Goal: Task Accomplishment & Management: Complete application form

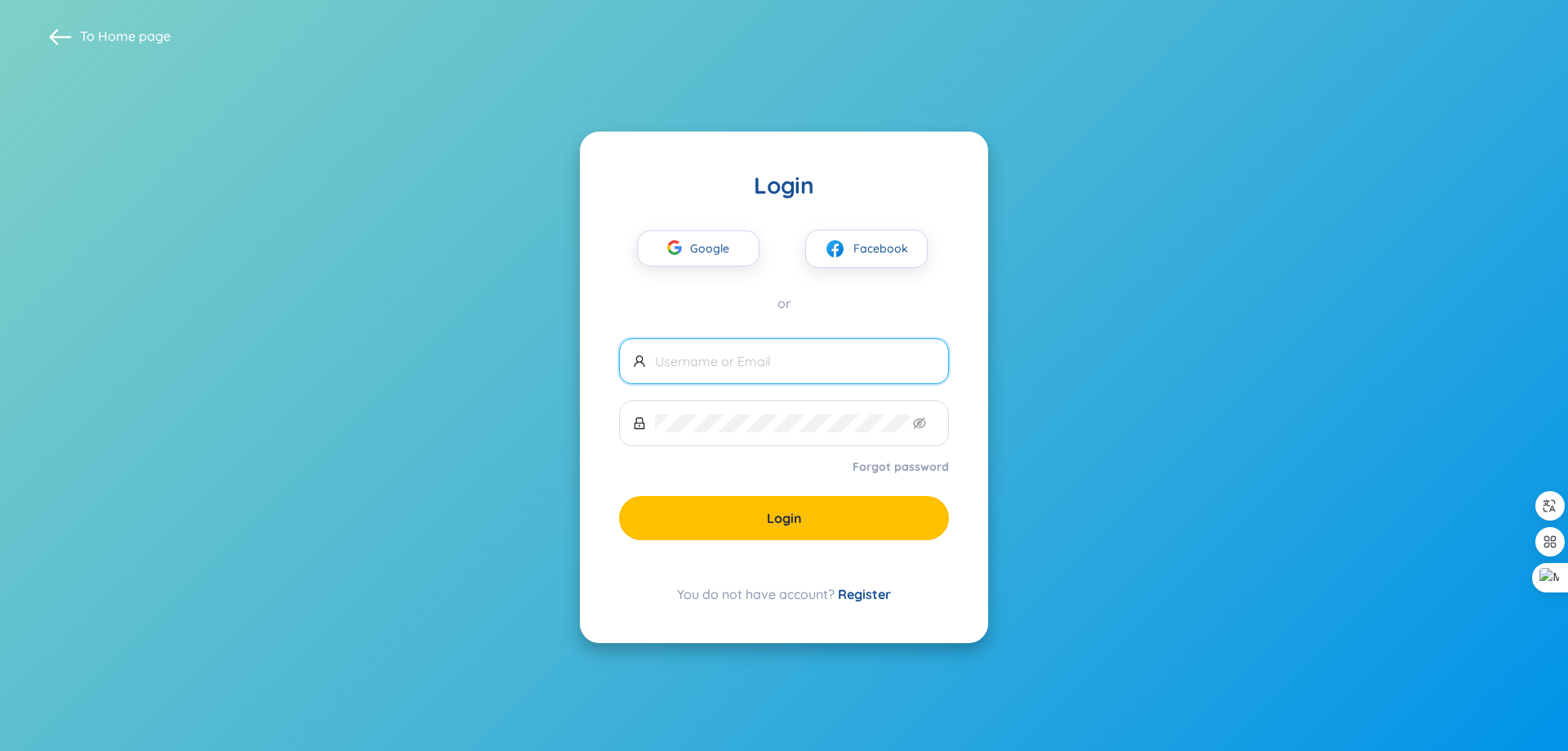
click at [722, 358] on input "text" at bounding box center [795, 361] width 280 height 18
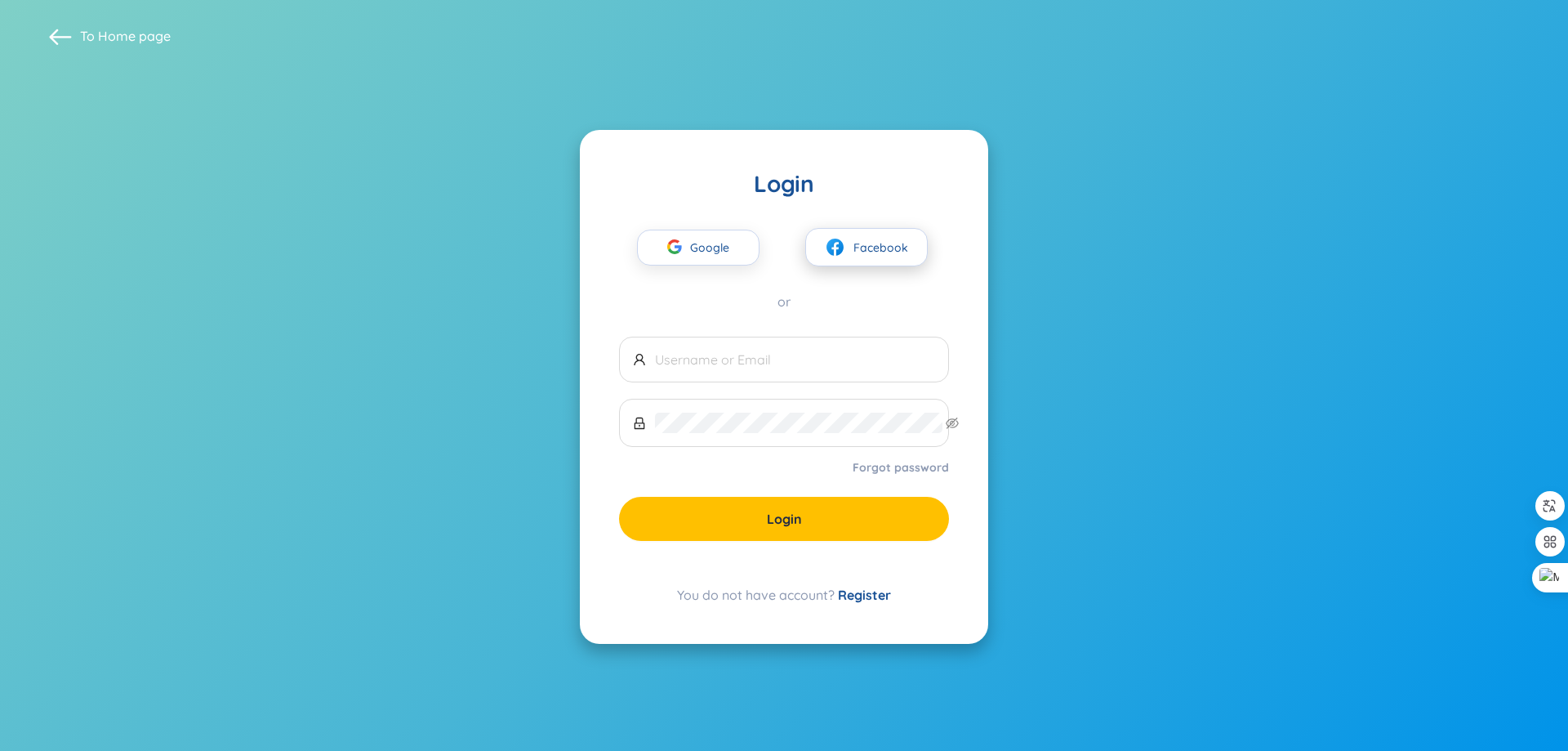
click at [899, 241] on span "Facebook" at bounding box center [881, 248] width 55 height 18
click at [1186, 106] on section "To Home page Login Google Facebook or Forgot password Login You do not have acc…" at bounding box center [784, 375] width 1568 height 751
click at [800, 382] on span at bounding box center [783, 359] width 330 height 46
click at [732, 338] on span at bounding box center [783, 359] width 330 height 46
click at [891, 603] on link "Register" at bounding box center [864, 594] width 53 height 17
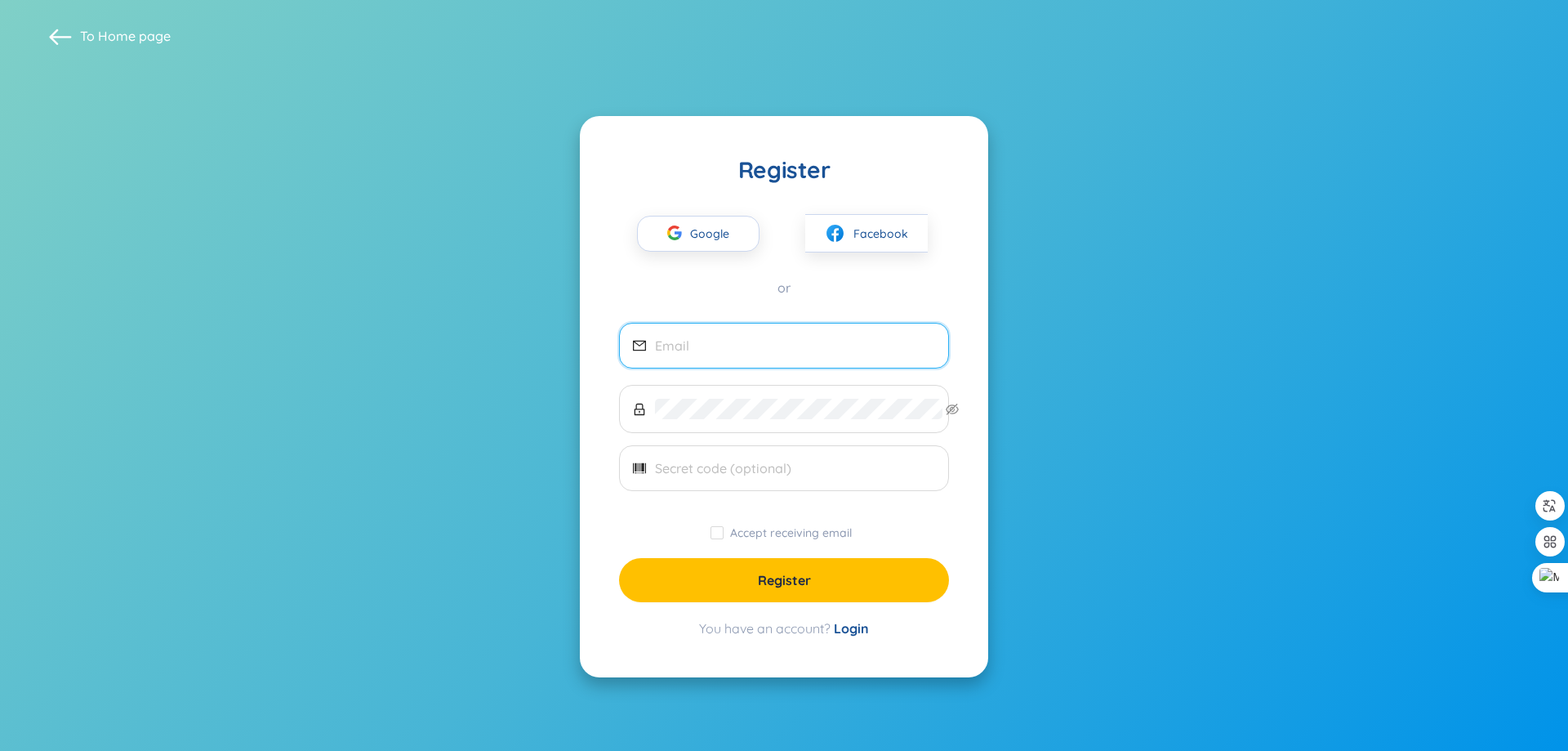
click at [766, 349] on input "email" at bounding box center [795, 346] width 280 height 18
click at [780, 348] on input "email" at bounding box center [795, 346] width 280 height 18
type input "[EMAIL_ADDRESS][DOMAIN_NAME]"
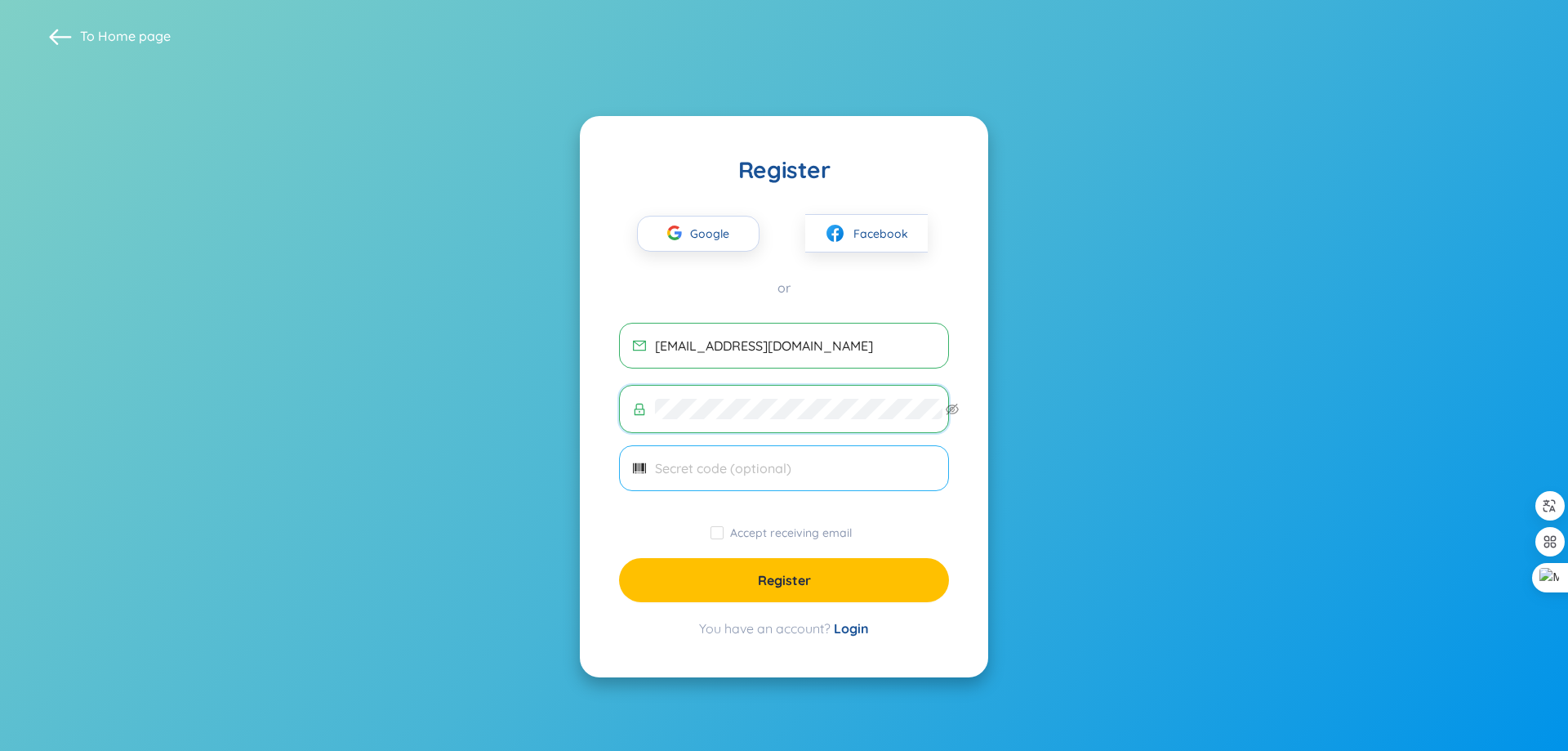
click at [791, 468] on span at bounding box center [783, 468] width 330 height 46
click at [802, 477] on input "text" at bounding box center [795, 468] width 280 height 18
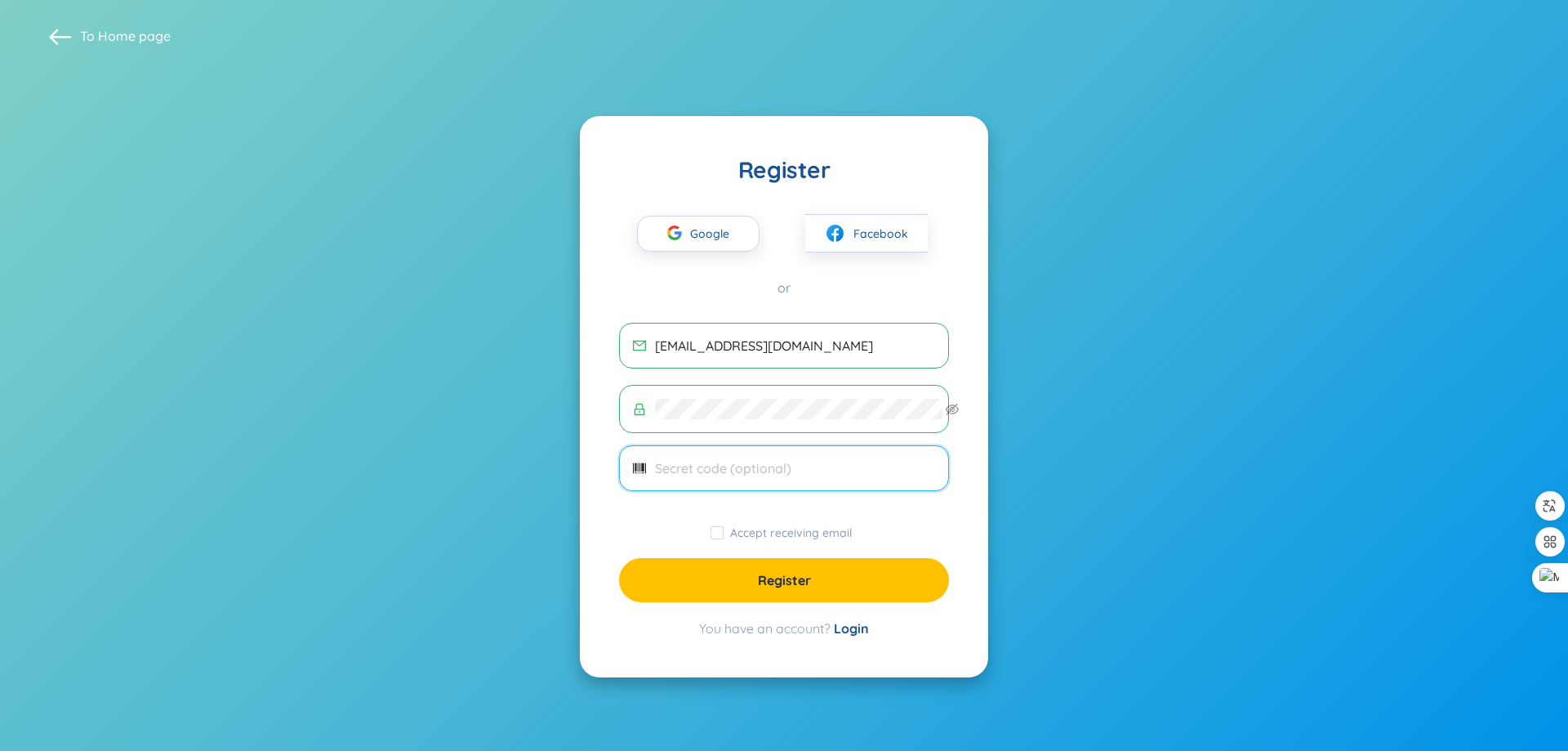
click at [802, 477] on input "text" at bounding box center [795, 468] width 280 height 18
click at [803, 477] on input "text" at bounding box center [795, 468] width 280 height 18
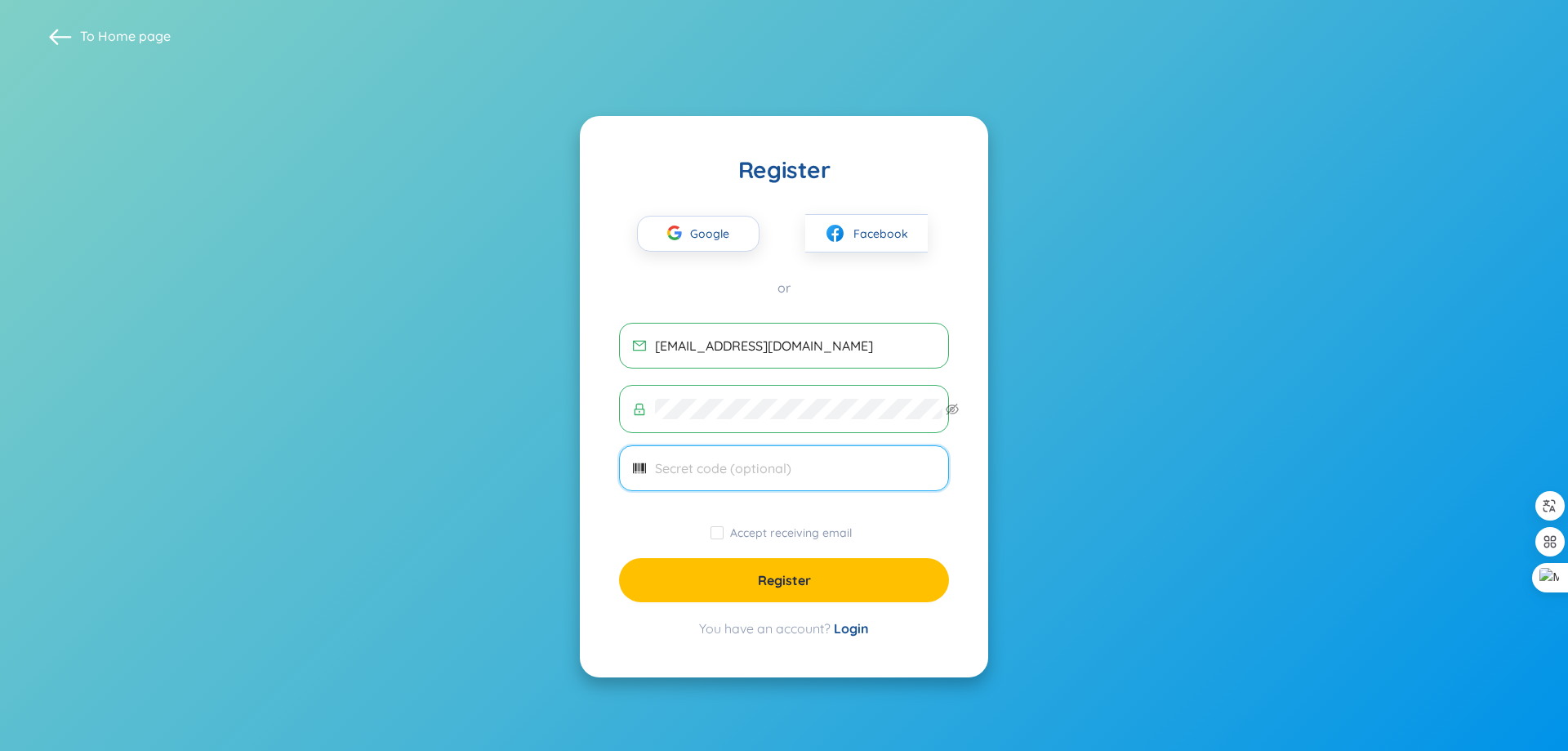
click at [805, 491] on span at bounding box center [783, 468] width 330 height 46
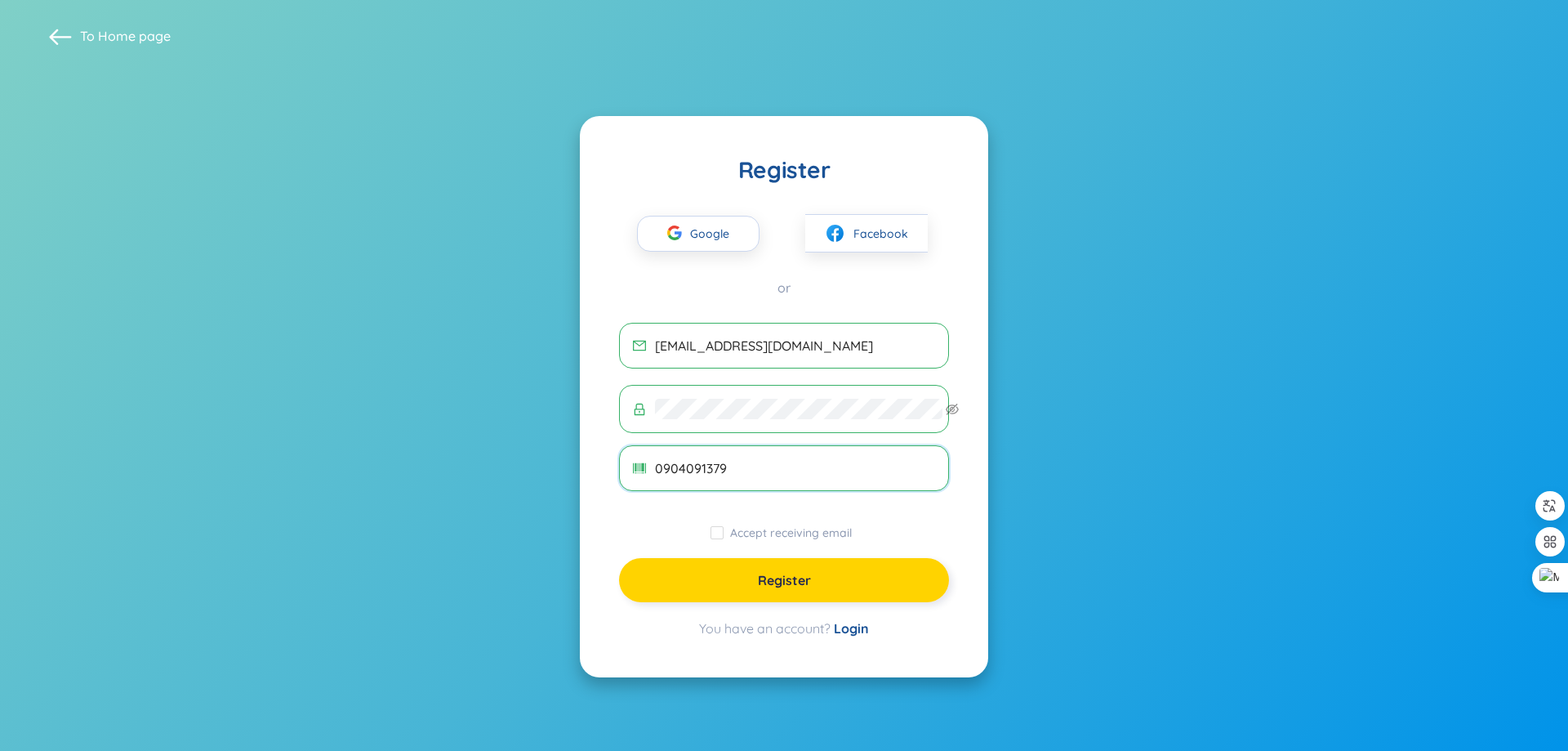
type input "0904091379"
click at [872, 602] on button "Register" at bounding box center [783, 580] width 330 height 44
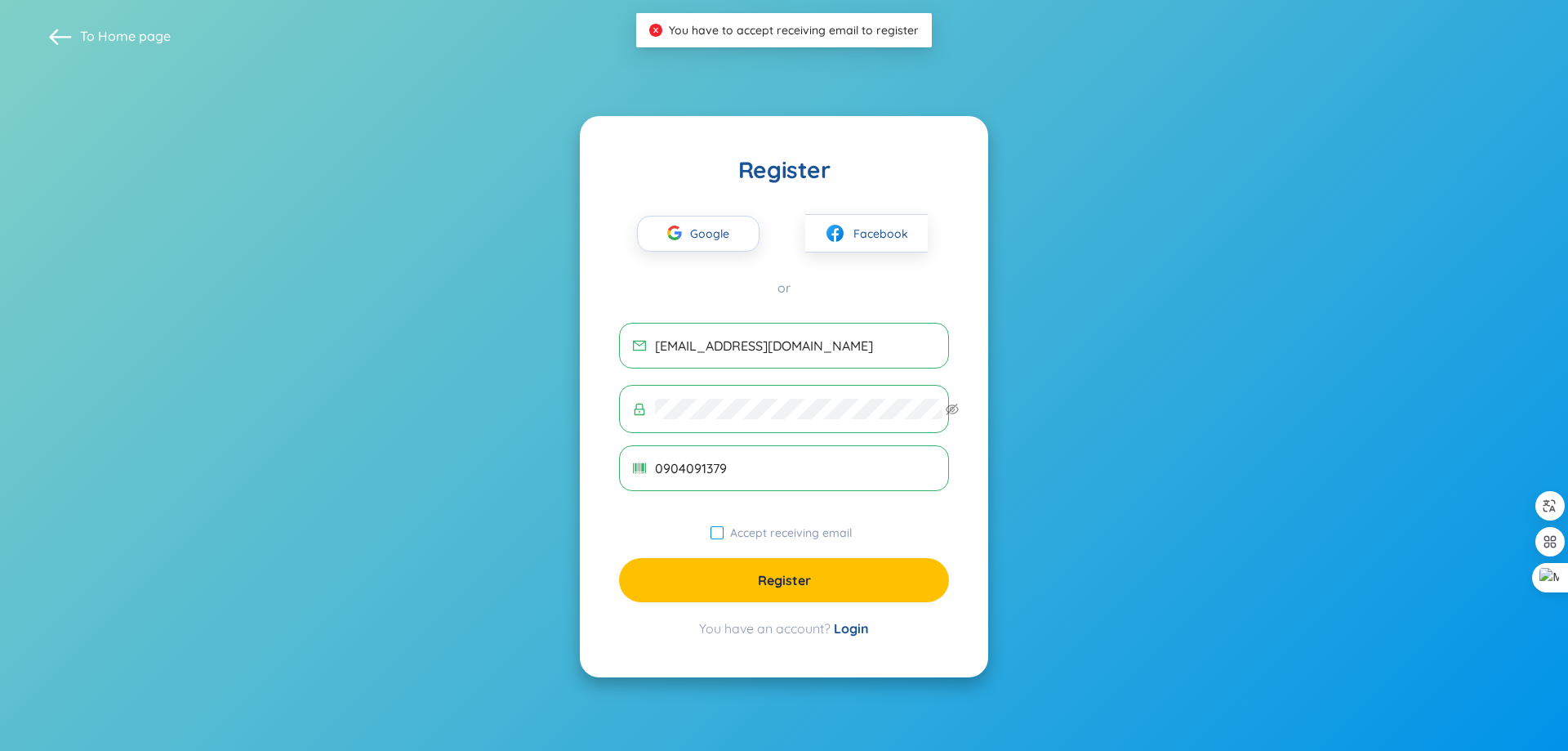
click at [807, 540] on span "Accept receiving email" at bounding box center [791, 532] width 135 height 15
click at [723, 540] on input "Accept receiving email" at bounding box center [716, 532] width 13 height 13
checkbox input "true"
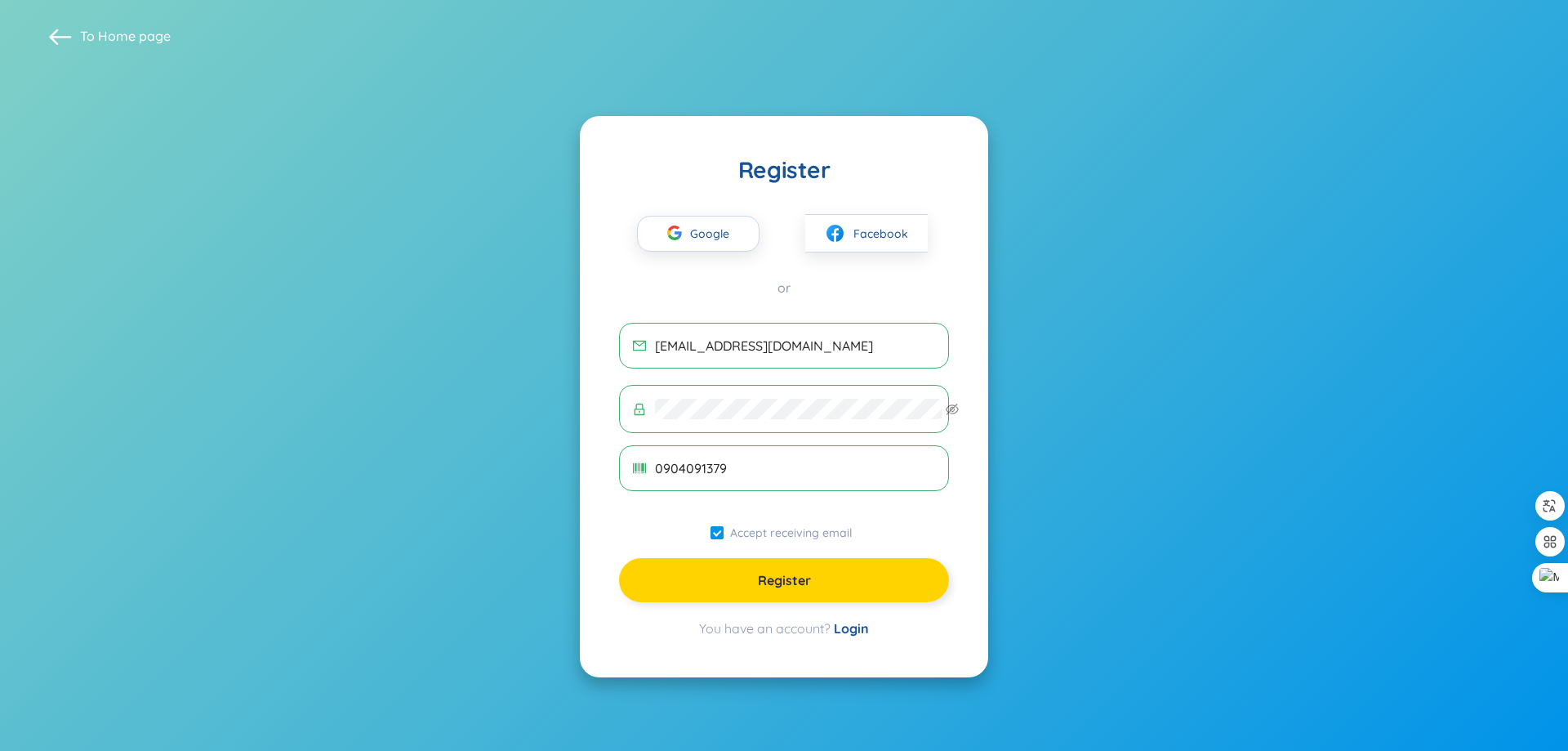
click at [811, 589] on span "Register" at bounding box center [784, 580] width 53 height 18
click at [797, 476] on input "0904091379" at bounding box center [795, 468] width 280 height 18
click at [633, 474] on icon "barcode" at bounding box center [639, 468] width 13 height 11
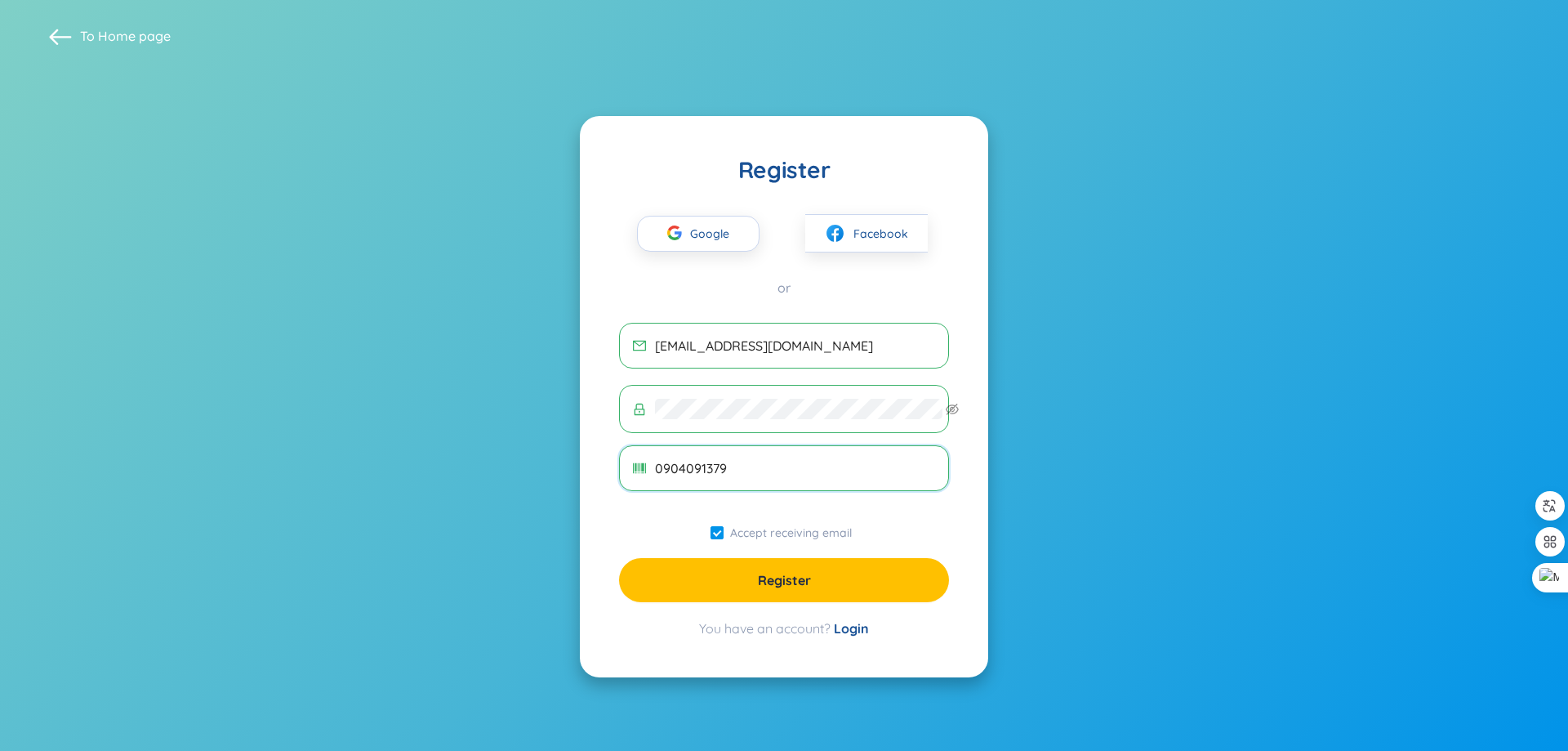
click at [633, 474] on icon "barcode" at bounding box center [639, 468] width 13 height 11
click at [790, 477] on input "0904091379" at bounding box center [795, 468] width 280 height 18
click at [737, 477] on input "0904091379" at bounding box center [795, 468] width 280 height 18
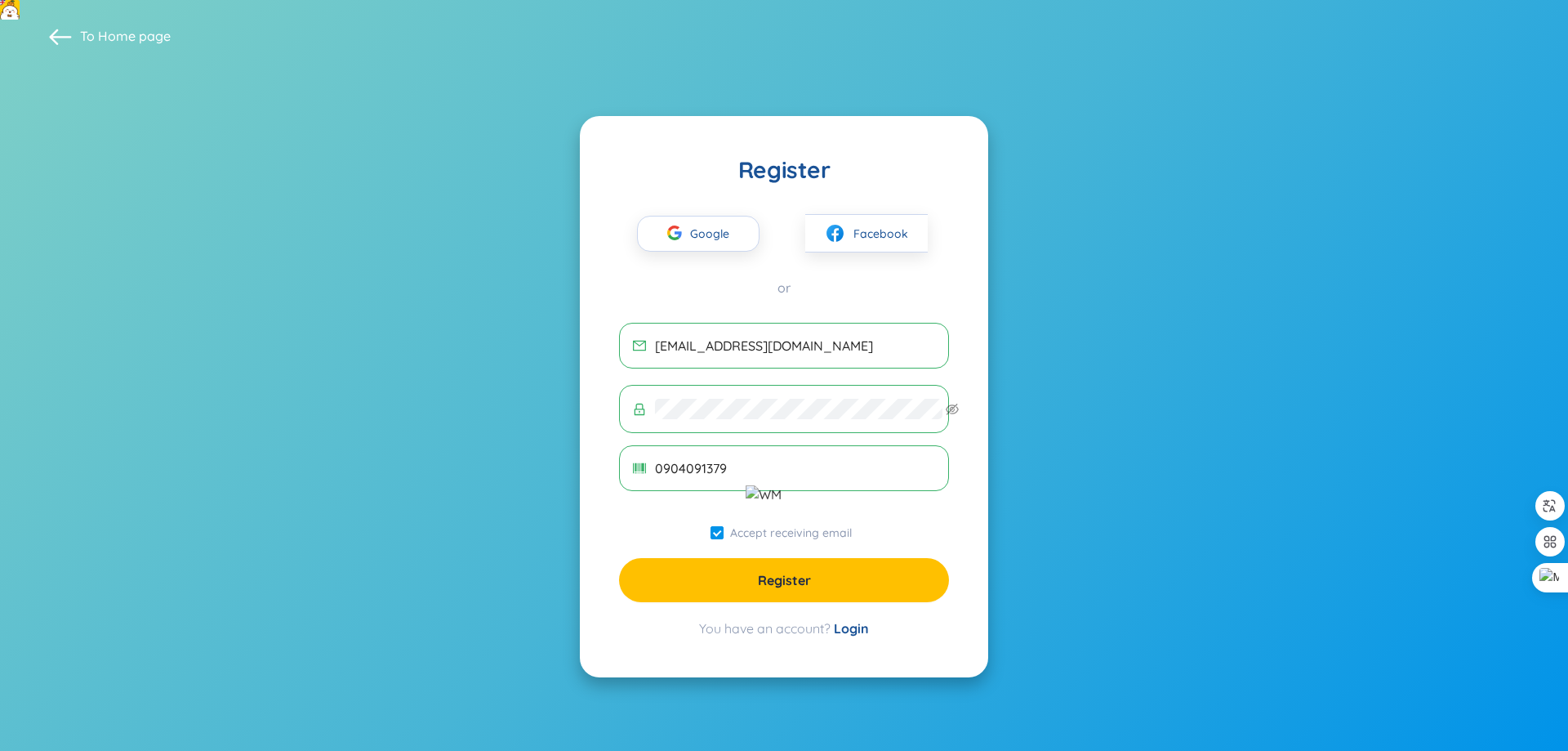
click at [125, 31] on link "Home page" at bounding box center [134, 35] width 72 height 17
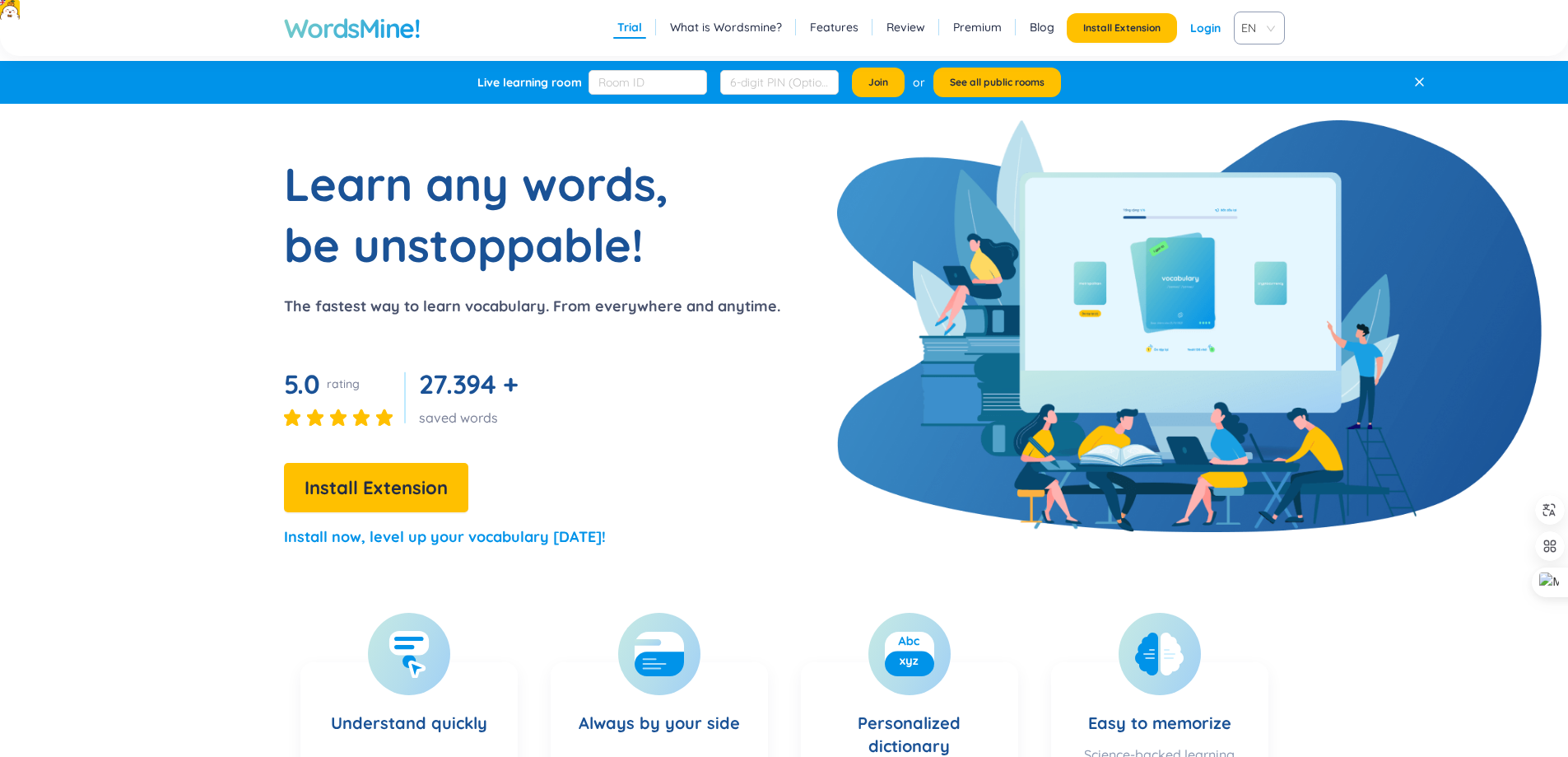
scroll to position [28, 0]
